Goal: Task Accomplishment & Management: Use online tool/utility

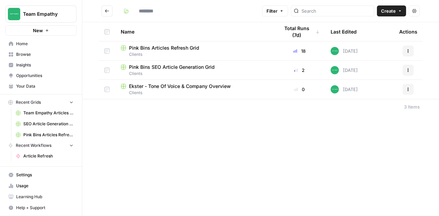
click at [27, 84] on span "Your Data" at bounding box center [44, 86] width 57 height 6
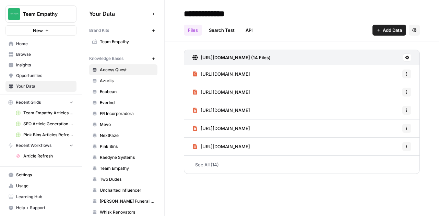
scroll to position [28, 0]
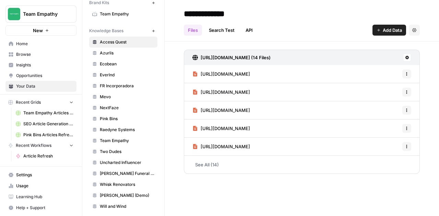
click at [106, 116] on span "Pink Bins" at bounding box center [127, 119] width 55 height 6
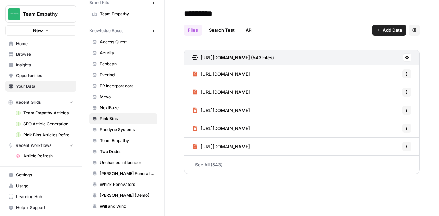
click at [274, 58] on h3 "[URL][DOMAIN_NAME] (543 Files)" at bounding box center [237, 57] width 73 height 7
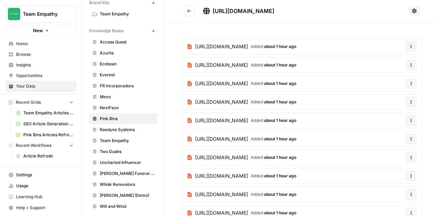
click at [412, 9] on icon at bounding box center [414, 11] width 4 height 4
click at [118, 117] on span "Pink Bins" at bounding box center [127, 119] width 55 height 6
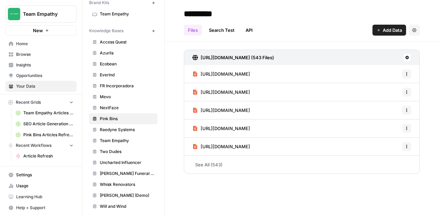
click at [224, 31] on link "Search Test" at bounding box center [222, 30] width 34 height 11
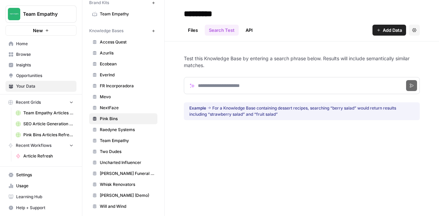
click at [246, 27] on link "API" at bounding box center [249, 30] width 15 height 11
click at [27, 55] on span "Browse" at bounding box center [44, 54] width 57 height 6
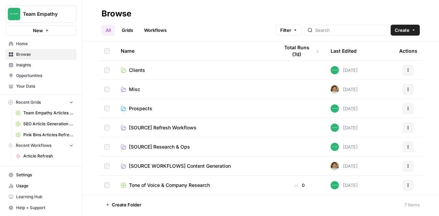
click at [146, 70] on link "Clients" at bounding box center [195, 70] width 148 height 7
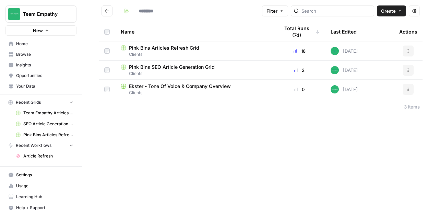
type input "*******"
click at [110, 14] on button "Go back" at bounding box center [107, 10] width 11 height 11
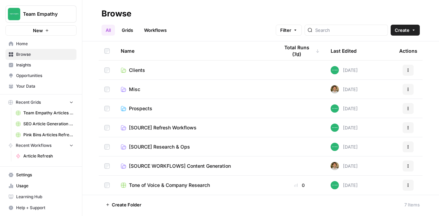
click at [177, 129] on span "[SOURCE] Refresh Workflows" at bounding box center [163, 128] width 68 height 7
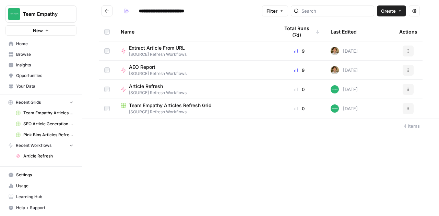
click at [165, 104] on span "Team Empathy Articles Refresh Grid" at bounding box center [170, 105] width 83 height 7
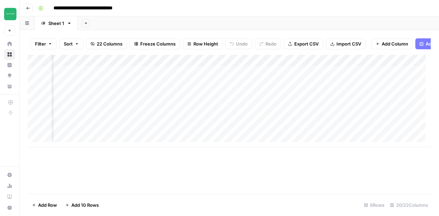
scroll to position [0, 617]
click at [310, 68] on div "Add Column" at bounding box center [229, 101] width 403 height 93
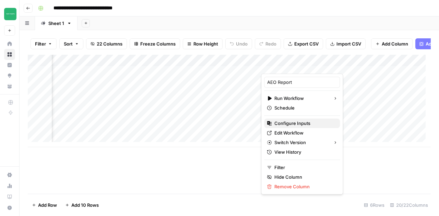
click at [298, 122] on span "Configure Inputs" at bounding box center [304, 123] width 60 height 7
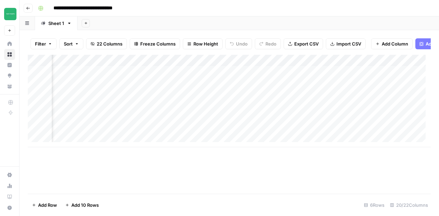
scroll to position [0, 884]
click at [228, 67] on div "Add Column" at bounding box center [229, 101] width 403 height 93
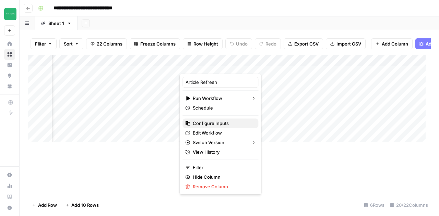
click at [213, 122] on span "Configure Inputs" at bounding box center [223, 123] width 60 height 7
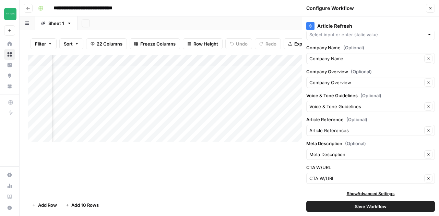
scroll to position [0, 0]
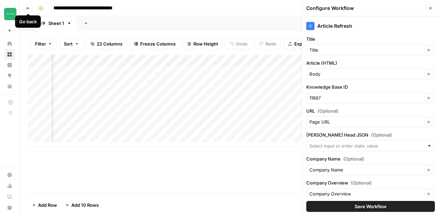
click at [29, 4] on button "Go back" at bounding box center [28, 8] width 9 height 9
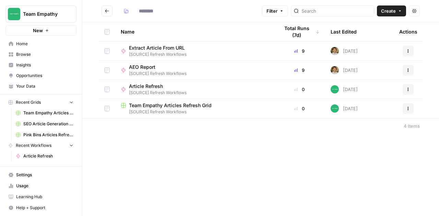
type input "**********"
click at [36, 90] on link "Your Data" at bounding box center [40, 86] width 71 height 11
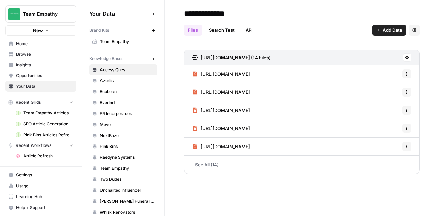
scroll to position [28, 0]
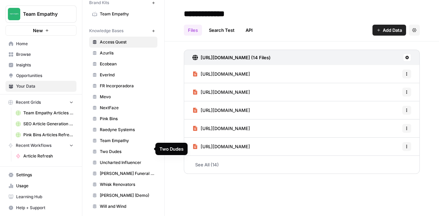
click at [120, 139] on span "Team Empathy" at bounding box center [127, 141] width 55 height 6
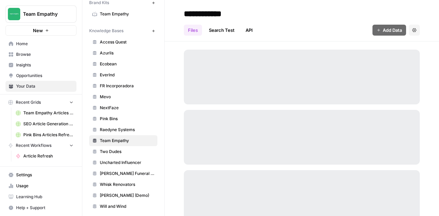
click at [251, 31] on link "API" at bounding box center [249, 30] width 15 height 11
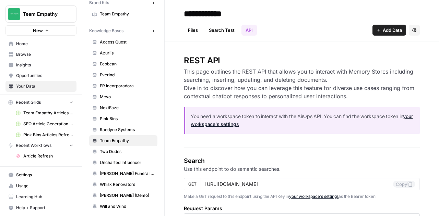
click at [19, 55] on span "Browse" at bounding box center [44, 54] width 57 height 6
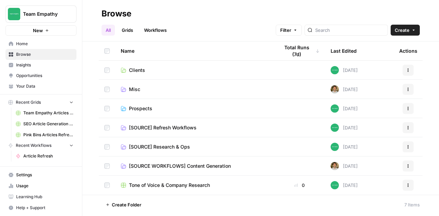
click at [138, 72] on span "Clients" at bounding box center [137, 70] width 16 height 7
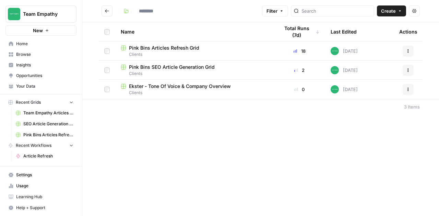
type input "*******"
click at [161, 50] on span "Pink Bins Articles Refresh Grid" at bounding box center [164, 48] width 70 height 7
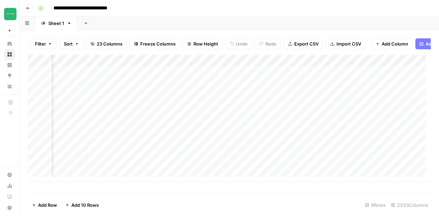
scroll to position [0, 866]
click at [294, 80] on div "Add Column" at bounding box center [229, 119] width 403 height 128
drag, startPoint x: 296, startPoint y: 82, endPoint x: 286, endPoint y: 168, distance: 86.7
click at [286, 168] on div "Add Column" at bounding box center [229, 119] width 403 height 128
click at [346, 67] on div "Add Column" at bounding box center [229, 119] width 403 height 128
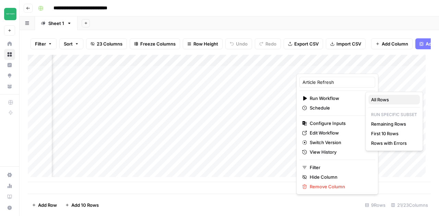
click at [384, 98] on span "All Rows" at bounding box center [392, 99] width 43 height 7
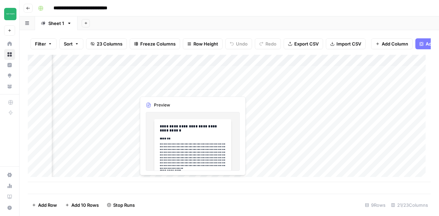
scroll to position [0, 782]
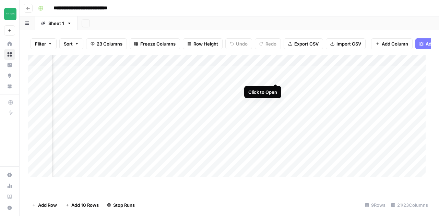
click at [275, 77] on div "Add Column" at bounding box center [229, 119] width 403 height 128
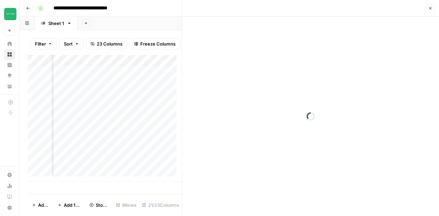
scroll to position [0, 1064]
